Goal: Find specific page/section: Find specific page/section

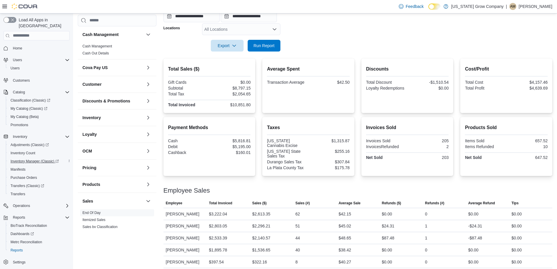
scroll to position [58, 0]
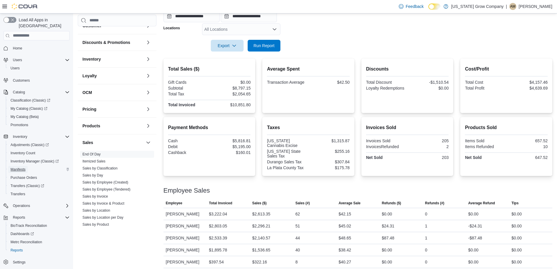
click at [27, 166] on link "Manifests" at bounding box center [18, 169] width 20 height 7
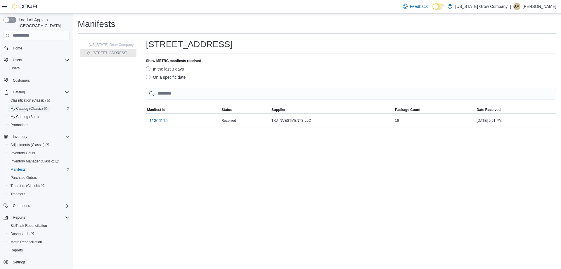
click at [26, 106] on span "My Catalog (Classic)" at bounding box center [29, 108] width 37 height 5
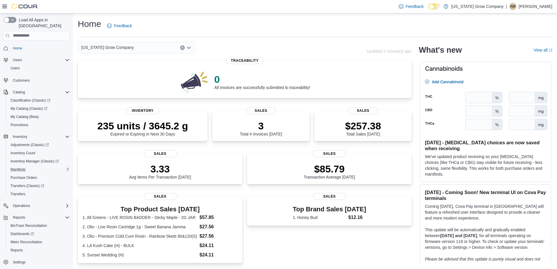
click at [28, 166] on div "Manifests" at bounding box center [38, 169] width 61 height 7
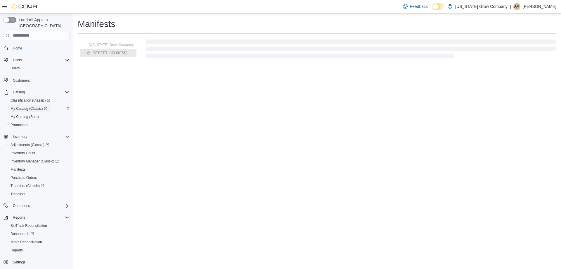
click at [25, 106] on span "My Catalog (Classic)" at bounding box center [29, 108] width 37 height 5
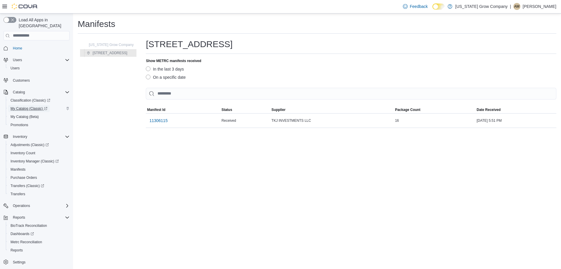
click at [30, 106] on span "My Catalog (Classic)" at bounding box center [29, 108] width 37 height 5
